Goal: Transaction & Acquisition: Purchase product/service

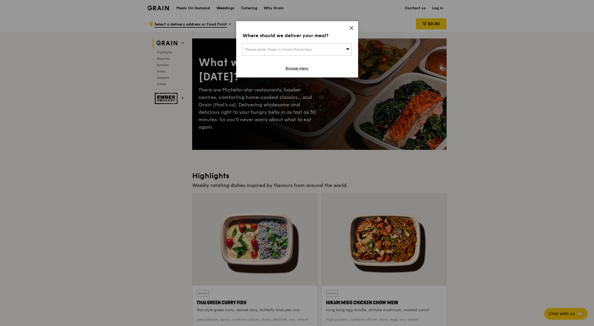
click at [354, 29] on div "Where should we deliver your meal? Please enter three or more characters Browse…" at bounding box center [297, 49] width 122 height 56
click at [352, 27] on icon at bounding box center [351, 27] width 3 height 3
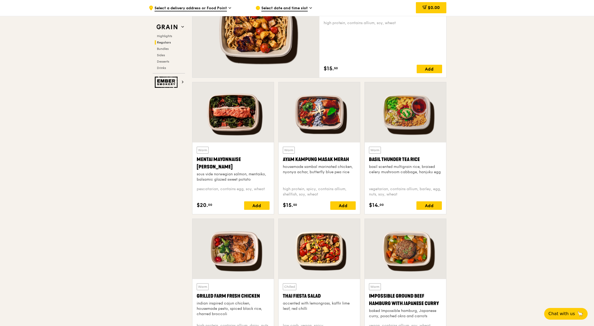
scroll to position [415, 0]
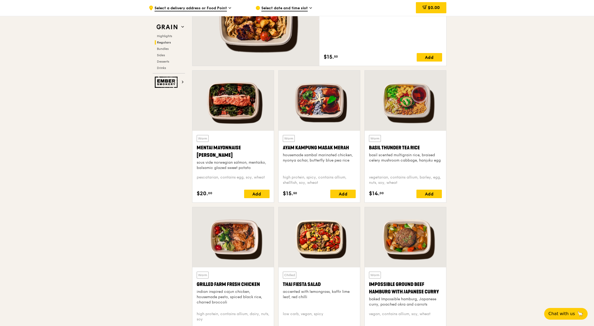
click at [413, 108] on div at bounding box center [405, 100] width 81 height 60
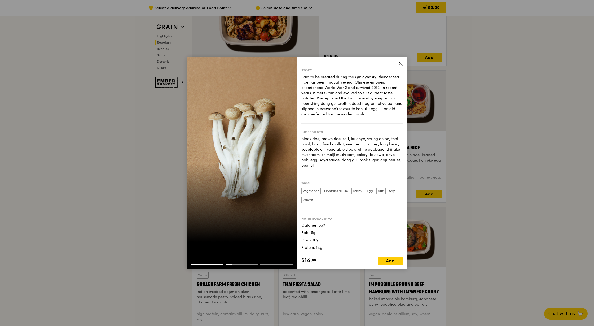
click at [400, 64] on icon at bounding box center [400, 63] width 3 height 3
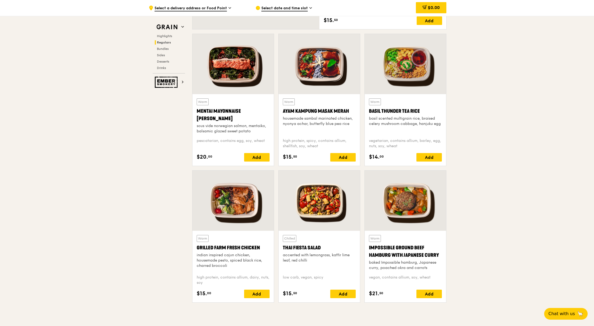
scroll to position [495, 0]
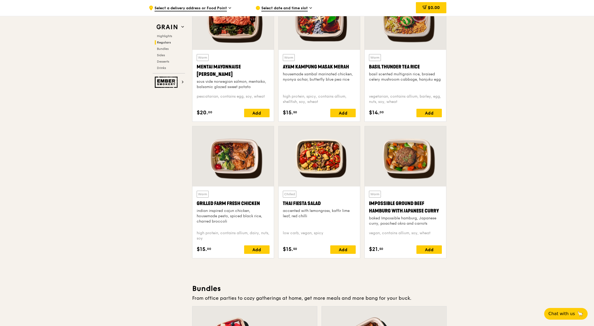
click at [409, 157] on div at bounding box center [405, 156] width 81 height 60
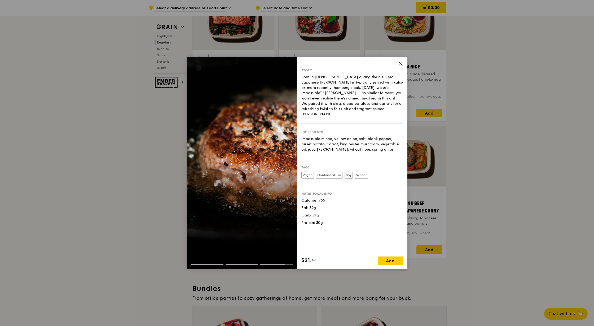
click at [398, 64] on icon at bounding box center [400, 63] width 5 height 5
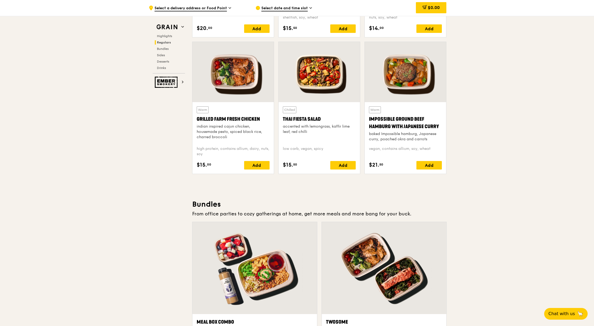
scroll to position [582, 0]
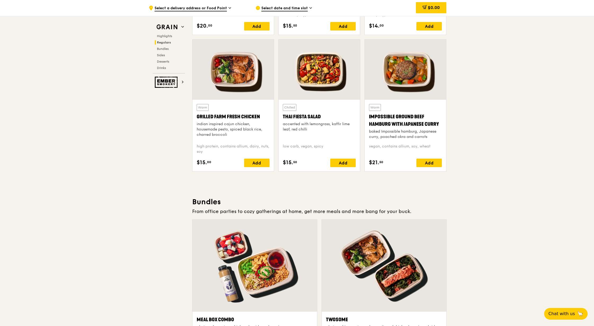
click at [319, 87] on div at bounding box center [318, 69] width 81 height 60
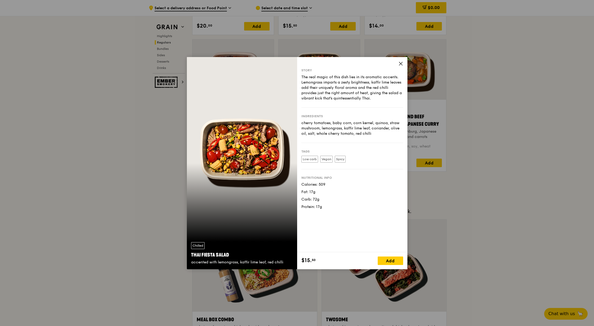
click at [403, 61] on div "Story The real magic of this dish lies in its aromatic accents. Lemongrass impa…" at bounding box center [352, 154] width 110 height 195
click at [400, 65] on icon at bounding box center [400, 63] width 5 height 5
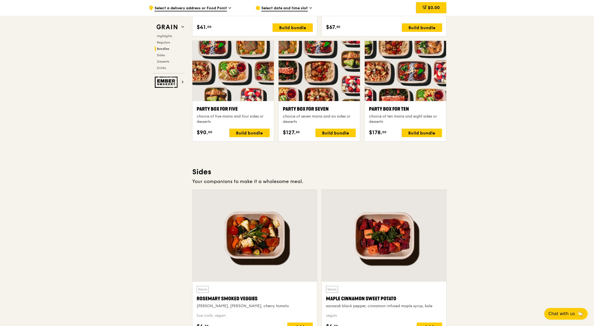
scroll to position [1036, 0]
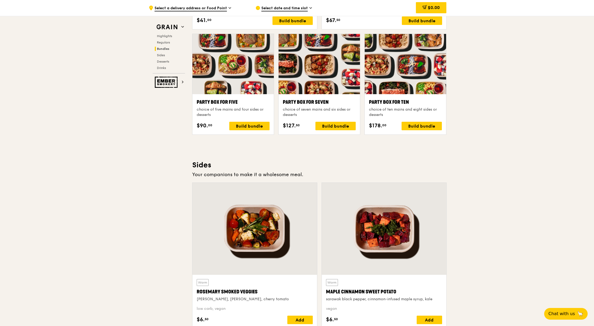
click at [391, 238] on div at bounding box center [384, 229] width 125 height 92
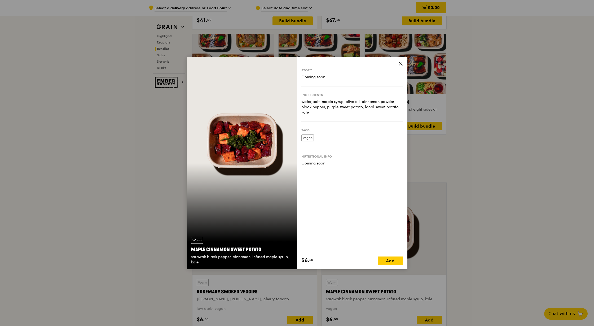
click at [400, 64] on icon at bounding box center [400, 63] width 3 height 3
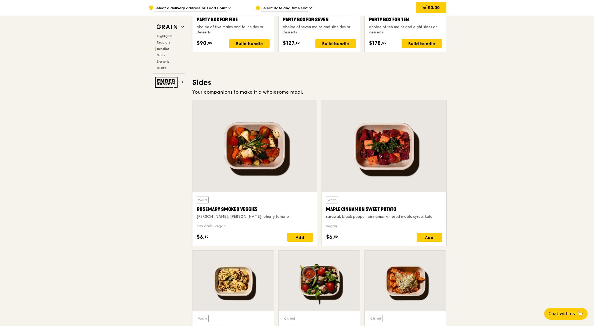
scroll to position [1112, 0]
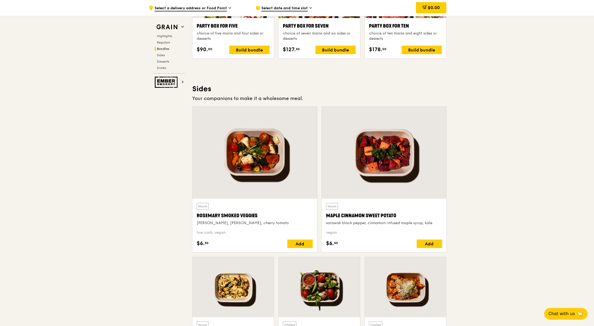
click at [387, 162] on div at bounding box center [384, 153] width 125 height 92
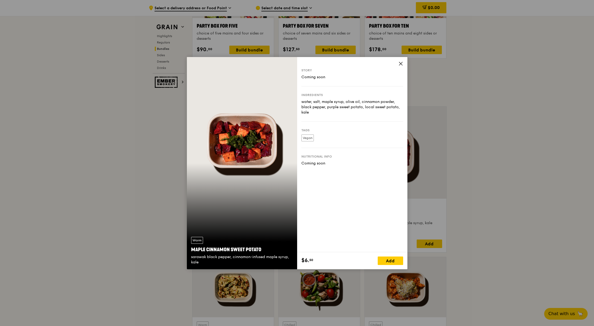
click at [399, 66] on span at bounding box center [400, 64] width 5 height 6
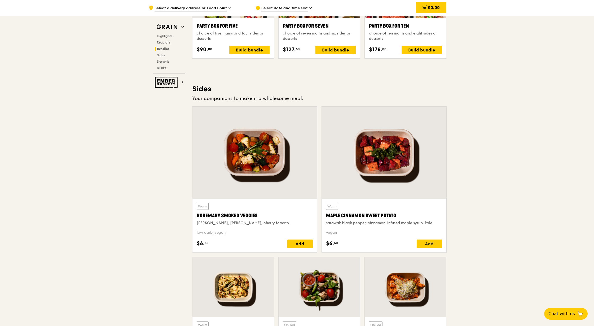
click at [242, 212] on div "Rosemary Smoked Veggies" at bounding box center [255, 215] width 116 height 7
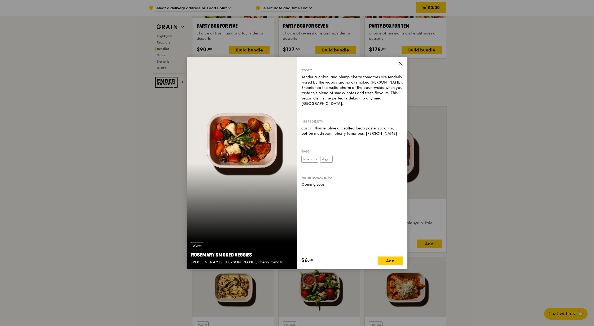
click at [398, 65] on icon at bounding box center [400, 63] width 5 height 5
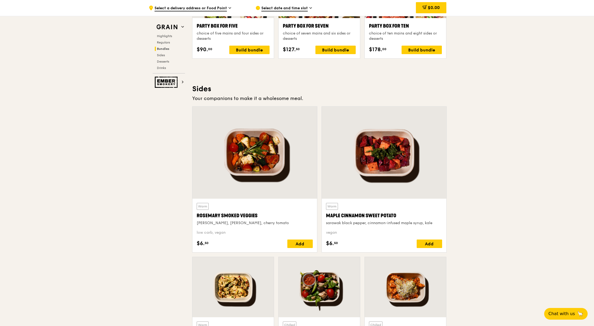
click at [391, 140] on div at bounding box center [384, 153] width 125 height 92
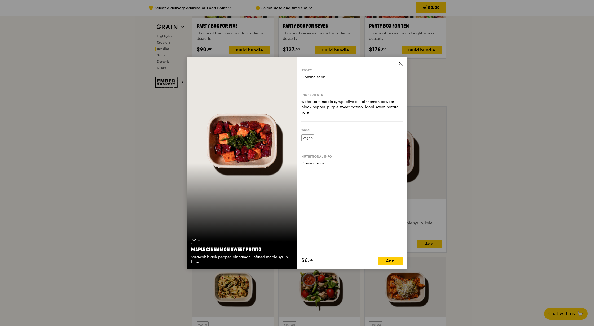
click at [400, 64] on icon at bounding box center [400, 63] width 5 height 5
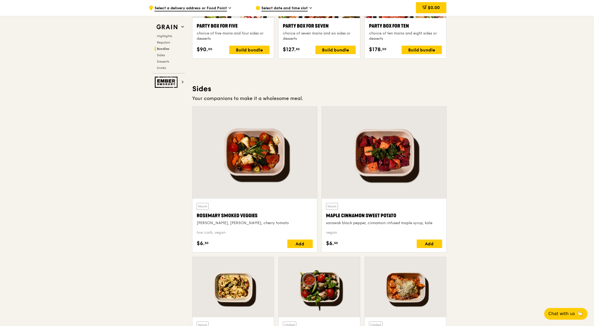
drag, startPoint x: 397, startPoint y: 214, endPoint x: 326, endPoint y: 218, distance: 70.4
click at [326, 218] on div "Maple Cinnamon Sweet Potato" at bounding box center [384, 215] width 116 height 7
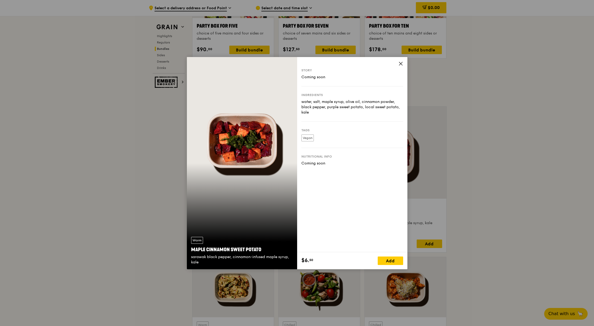
click at [398, 62] on icon at bounding box center [400, 63] width 5 height 5
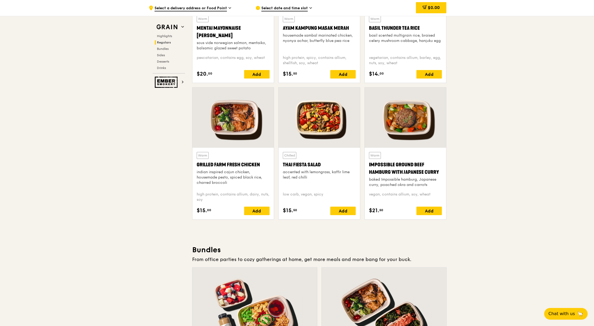
scroll to position [534, 0]
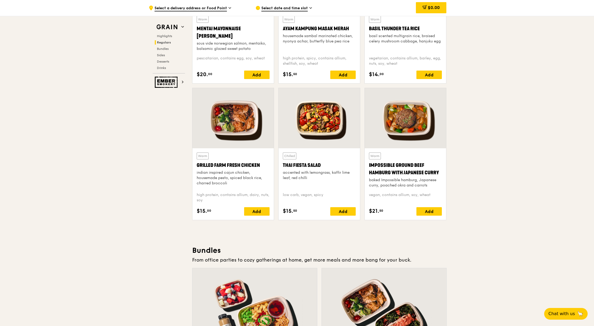
click at [402, 29] on div "Basil Thunder Tea Rice" at bounding box center [405, 28] width 73 height 7
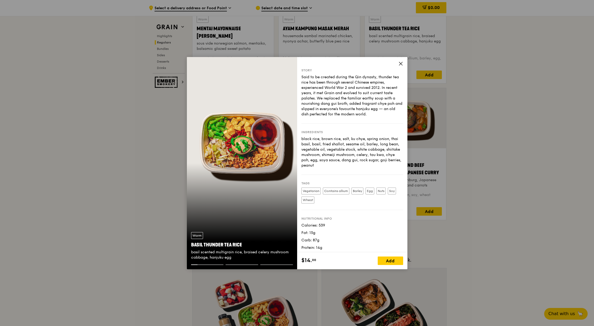
drag, startPoint x: 213, startPoint y: 235, endPoint x: 248, endPoint y: 238, distance: 35.6
click at [245, 244] on div "Warm Basil Thunder Tea [PERSON_NAME] scented multigrain rice, braised celery mu…" at bounding box center [242, 246] width 110 height 37
copy div "Basil Thunder Tea Rice"
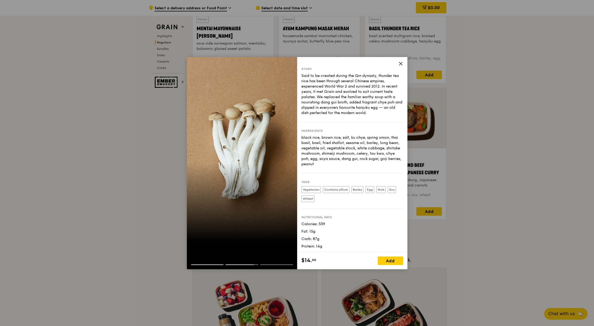
scroll to position [2, 0]
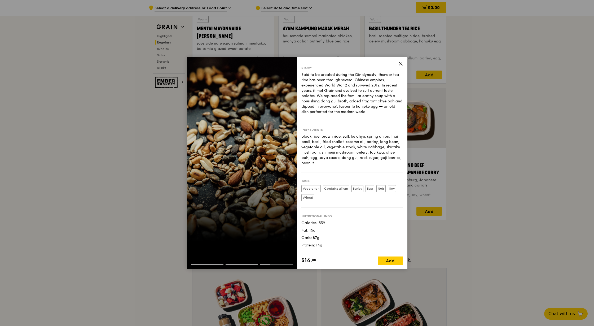
click at [400, 65] on icon at bounding box center [400, 63] width 5 height 5
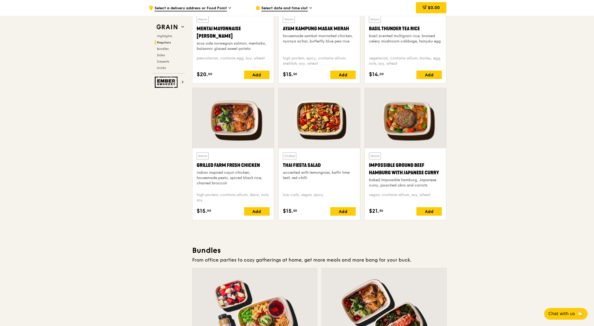
click at [407, 103] on div at bounding box center [405, 118] width 81 height 60
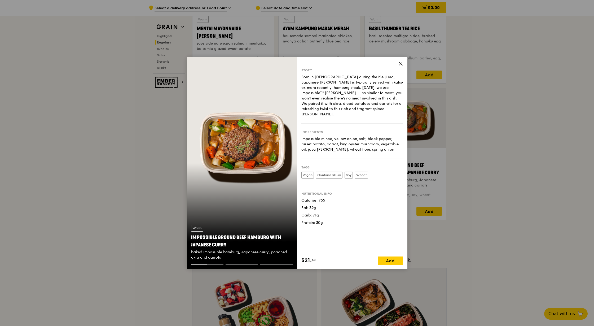
click at [402, 63] on icon at bounding box center [400, 63] width 5 height 5
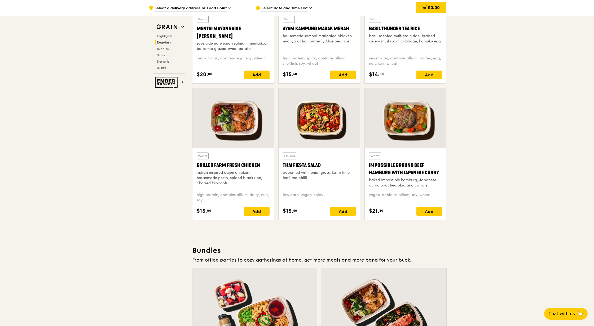
click at [410, 33] on div "Warm Basil Thunder Tea [PERSON_NAME] scented multigrain rice, braised celery mu…" at bounding box center [405, 34] width 73 height 36
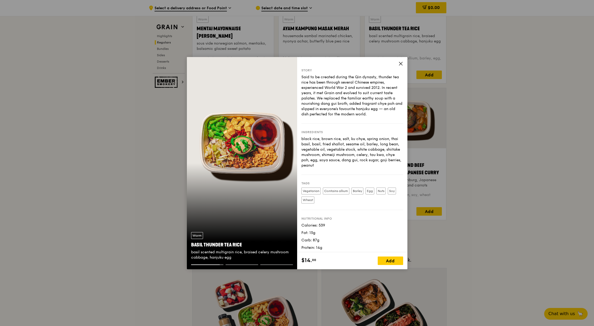
click at [402, 64] on icon at bounding box center [400, 63] width 5 height 5
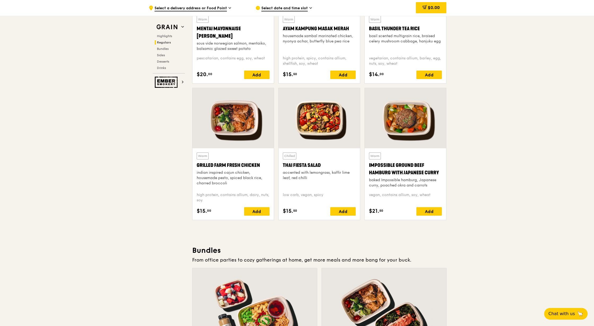
click at [390, 115] on div at bounding box center [405, 118] width 81 height 60
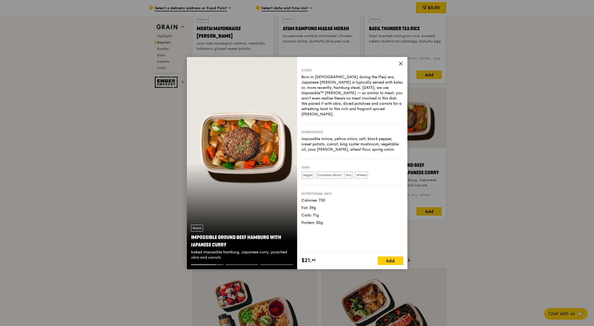
click at [401, 66] on span at bounding box center [400, 64] width 5 height 6
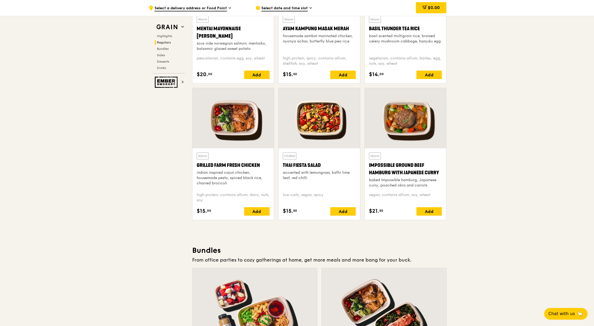
drag, startPoint x: 368, startPoint y: 163, endPoint x: 438, endPoint y: 169, distance: 70.5
click at [438, 170] on div "Warm Impossible Ground Beef Hamburg with Japanese [PERSON_NAME] baked Impossibl…" at bounding box center [405, 184] width 81 height 72
copy div "Impossible Ground Beef Hamburg with Japanese Curry"
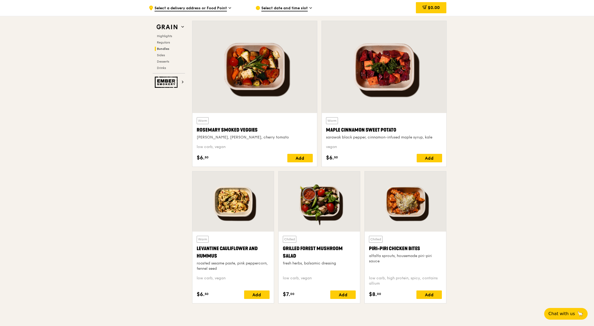
scroll to position [1258, 0]
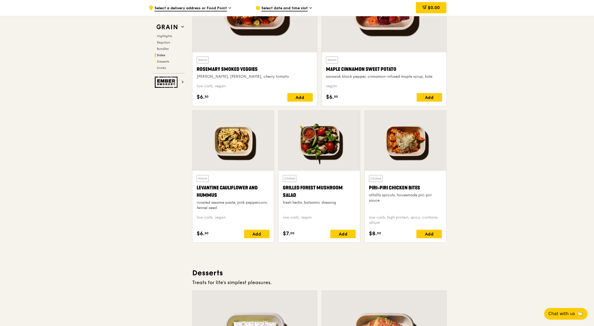
click at [357, 59] on div "Warm Maple Cinnamon Sweet Potato sarawak black pepper, cinnamon-infused maple s…" at bounding box center [384, 67] width 116 height 23
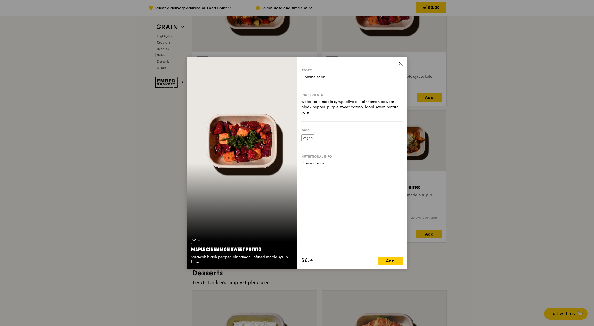
drag, startPoint x: 219, startPoint y: 242, endPoint x: 260, endPoint y: 246, distance: 41.5
click at [260, 246] on div "Warm Maple Cinnamon Sweet Potato sarawak black pepper, cinnamon-infused maple s…" at bounding box center [242, 250] width 110 height 37
copy div "Maple Cinnamon Sweet Potato"
click at [400, 64] on icon at bounding box center [400, 63] width 5 height 5
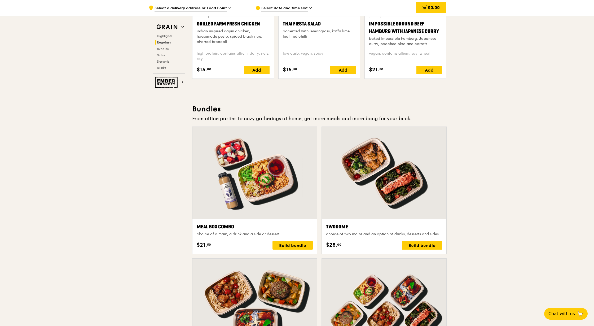
scroll to position [460, 0]
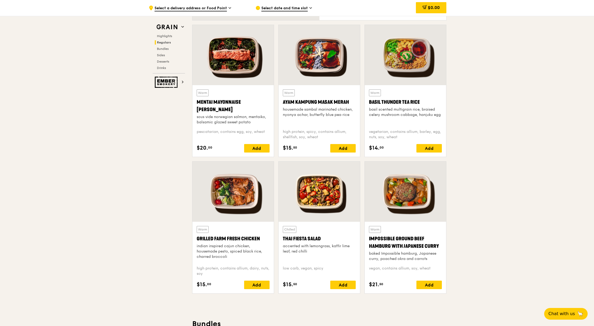
click at [399, 241] on div "Impossible Ground Beef Hamburg with Japanese Curry" at bounding box center [405, 242] width 73 height 15
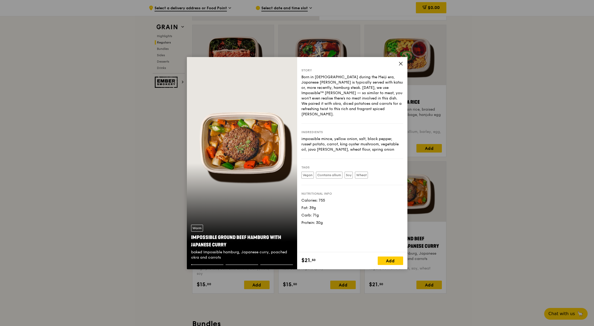
click at [400, 62] on icon at bounding box center [400, 63] width 5 height 5
